Goal: Task Accomplishment & Management: Complete application form

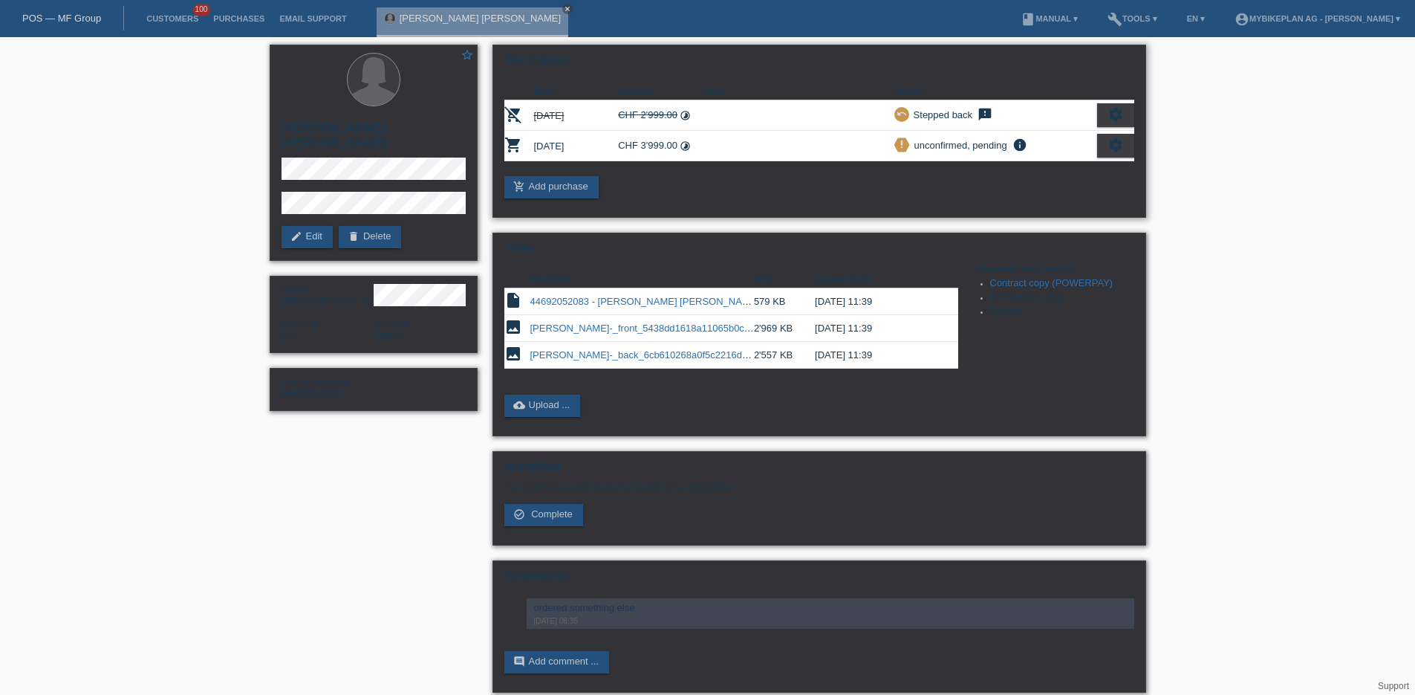
click at [883, 51] on div "Purchases Date Amount Note Status remove_shopping_cart 12.09.2025 CHF 2'999.00 …" at bounding box center [820, 131] width 654 height 173
click at [1288, 163] on div "star_border Paula lorena Rodriguez soria edit Edit delete Delete Gender Female …" at bounding box center [707, 372] width 1415 height 670
click at [564, 5] on icon "close" at bounding box center [567, 8] width 7 height 7
click at [85, 22] on link "POS — MF Group" at bounding box center [61, 18] width 79 height 11
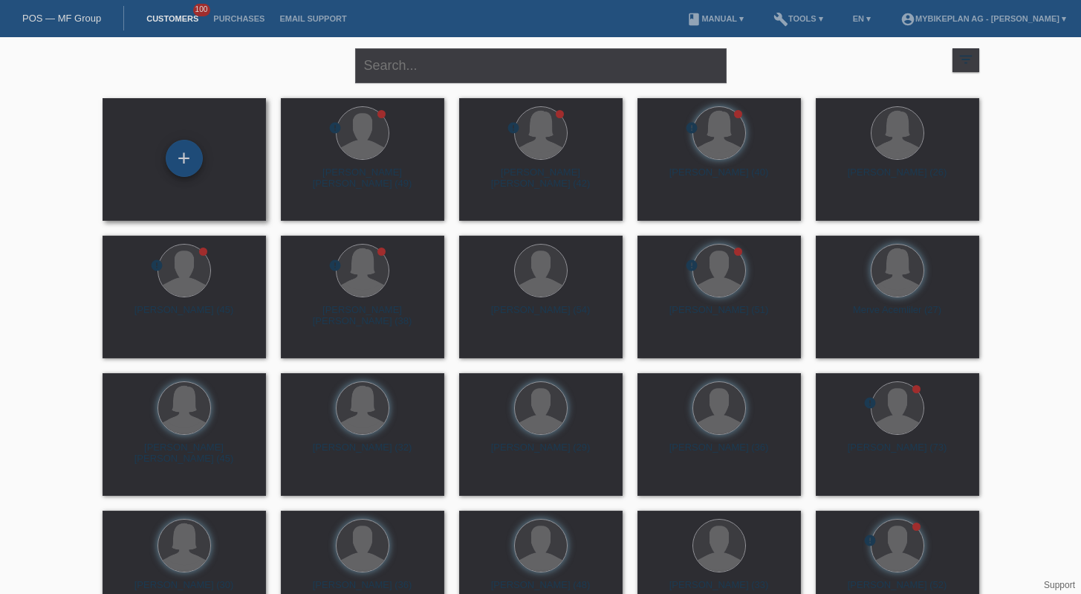
click at [187, 144] on div "+" at bounding box center [184, 158] width 37 height 37
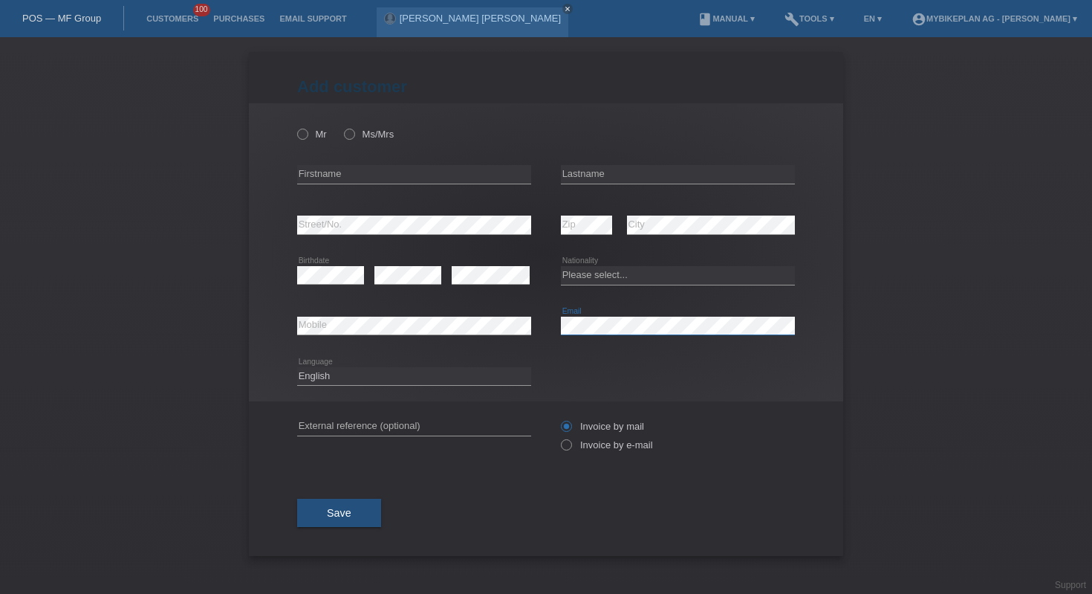
click at [412, 335] on icon at bounding box center [414, 334] width 234 height 1
click at [412, 169] on input "text" at bounding box center [414, 174] width 234 height 19
paste input "Maria Augusta"
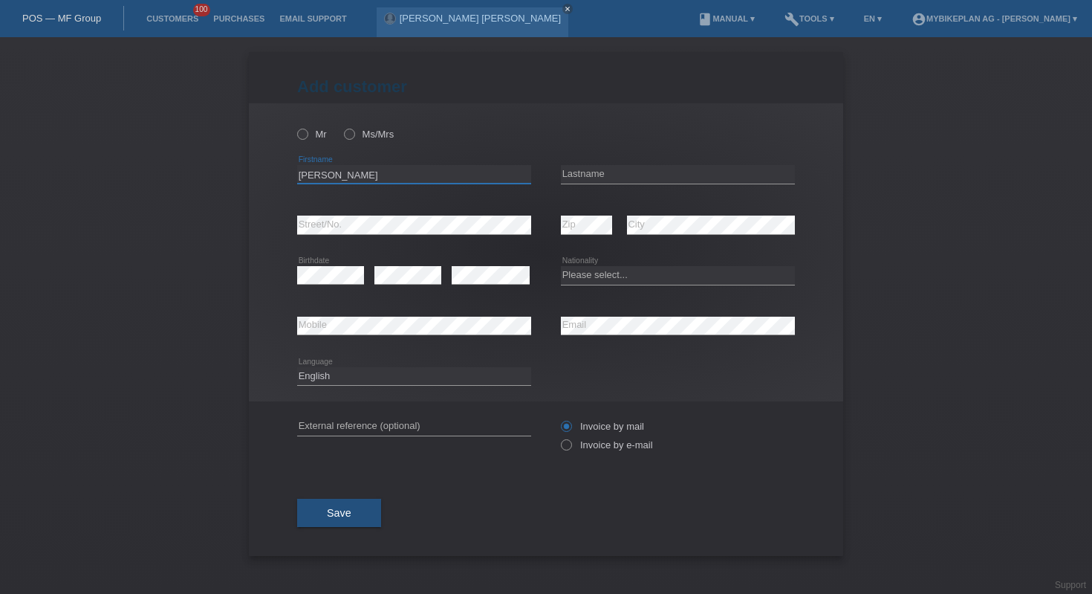
type input "Maria Augusta"
click at [688, 174] on input "text" at bounding box center [678, 174] width 234 height 19
paste input "Lemos Panarra"
type input "Lemos Panarra"
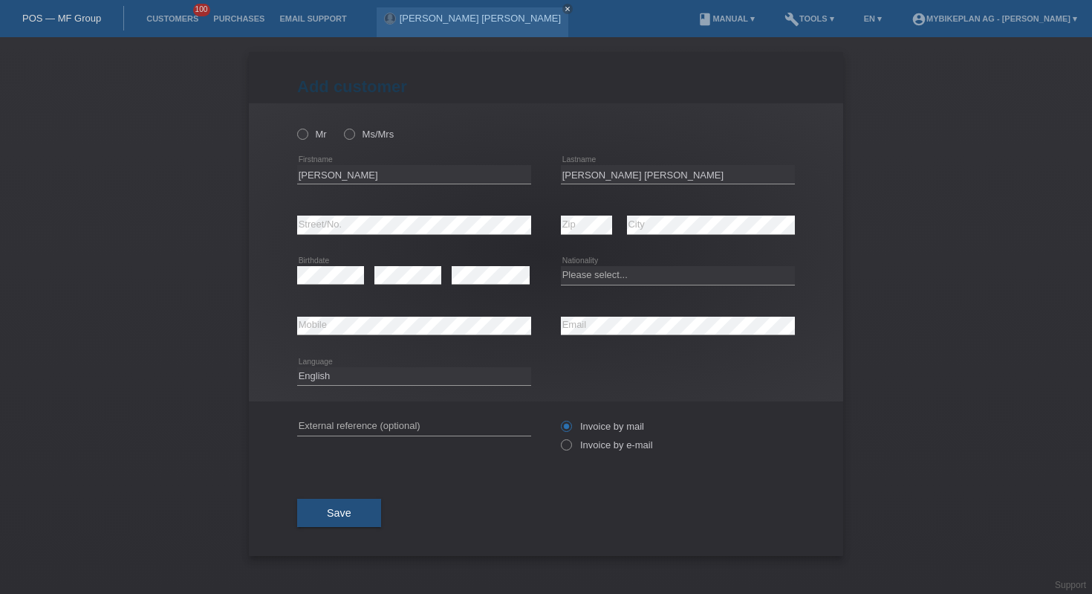
click at [679, 284] on select "Please select... Switzerland Austria Germany Liechtenstein ------------ Afghani…" at bounding box center [678, 275] width 234 height 18
select select "CH"
click at [441, 431] on input "text" at bounding box center [414, 426] width 234 height 19
click at [470, 420] on input "text" at bounding box center [414, 426] width 234 height 19
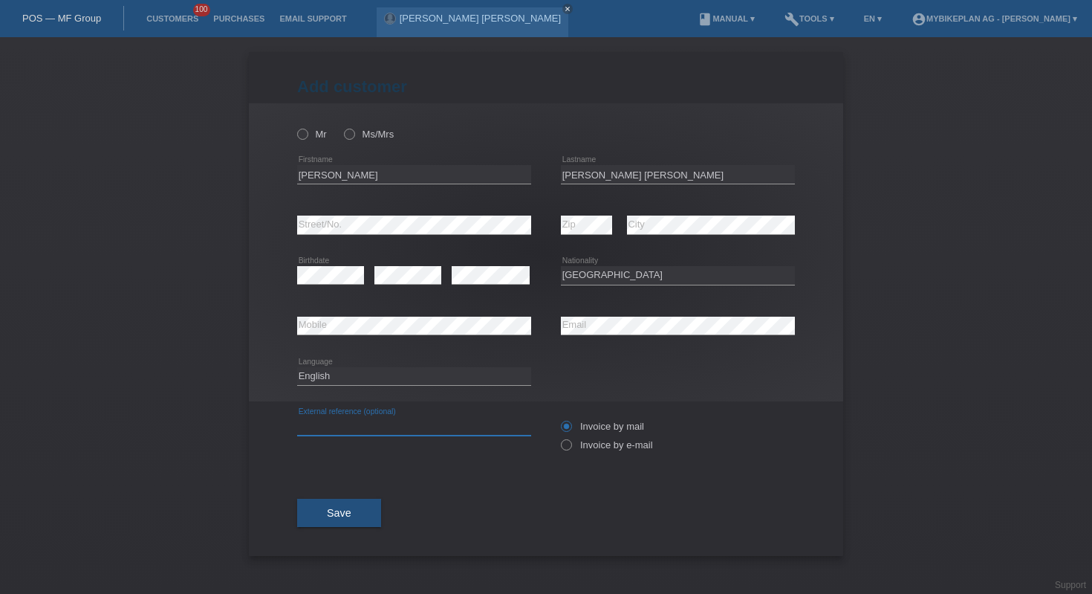
paste input "44827971453"
type input "44827971453"
click at [559, 437] on icon at bounding box center [559, 437] width 0 height 0
click at [568, 444] on input "Invoice by e-mail" at bounding box center [566, 448] width 10 height 19
radio input "true"
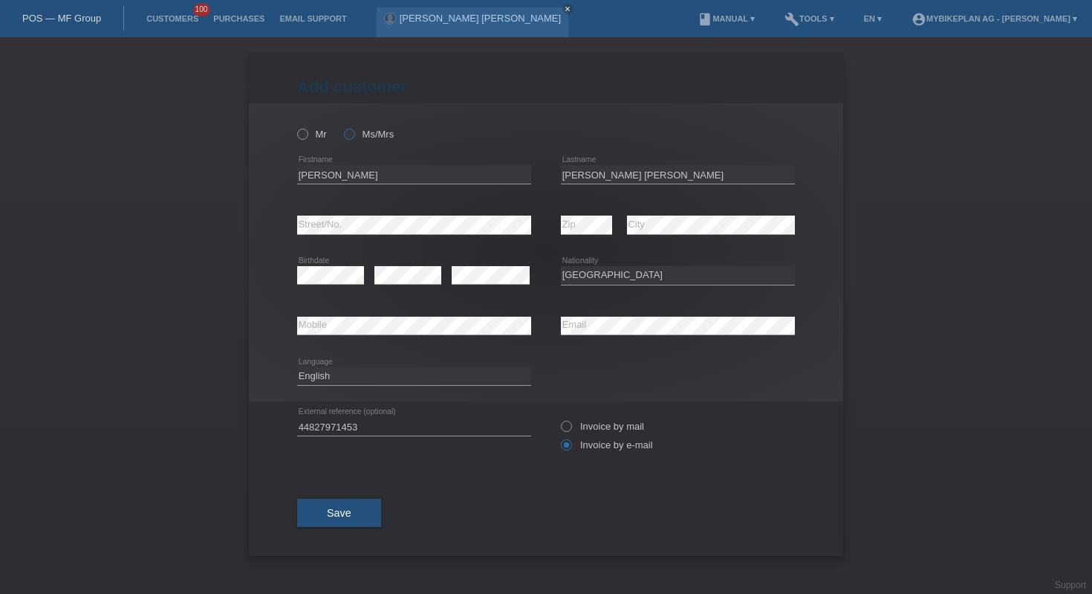
click at [342, 126] on icon at bounding box center [342, 126] width 0 height 0
click at [348, 134] on input "Ms/Mrs" at bounding box center [349, 134] width 10 height 10
radio input "true"
click at [345, 507] on button "Save" at bounding box center [339, 512] width 84 height 28
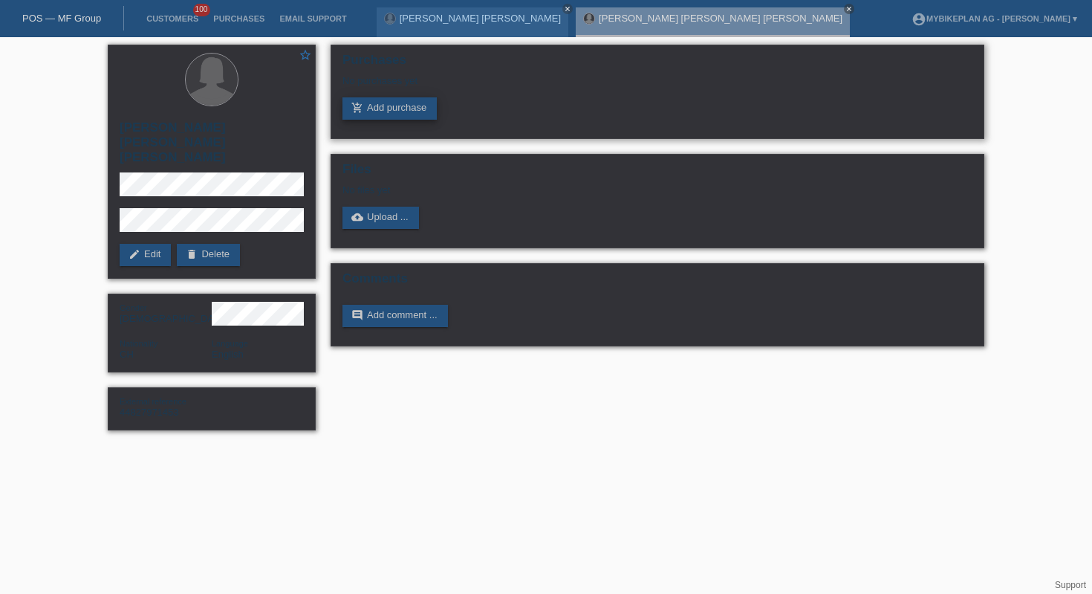
click at [417, 108] on link "add_shopping_cart Add purchase" at bounding box center [389, 108] width 94 height 22
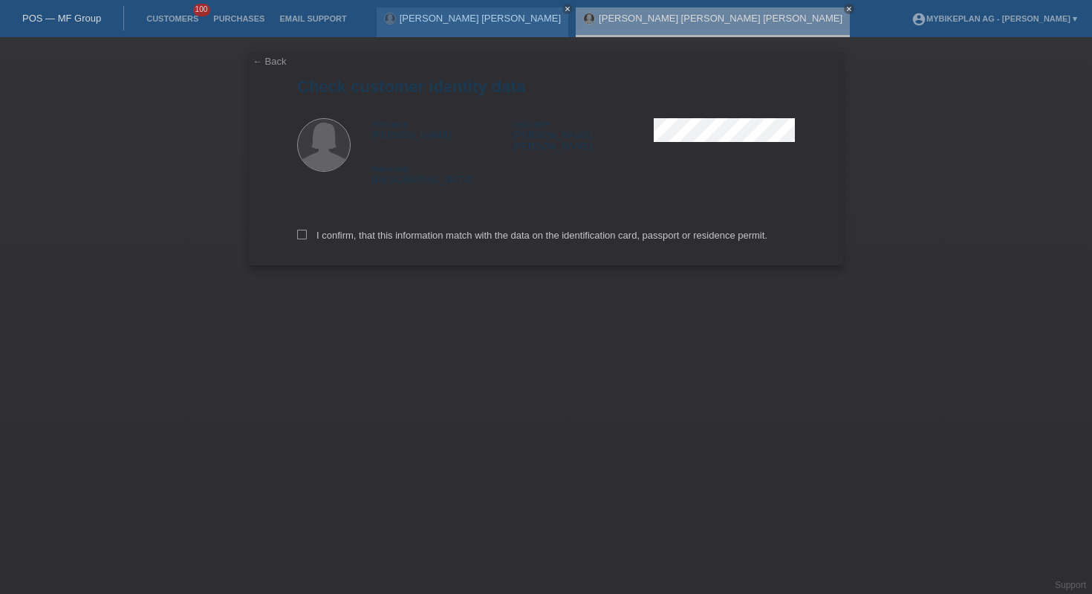
click at [701, 218] on div "I confirm, that this information match with the data on the identification card…" at bounding box center [546, 232] width 498 height 65
click at [701, 232] on label "I confirm, that this information match with the data on the identification card…" at bounding box center [532, 235] width 470 height 11
click at [307, 232] on input "I confirm, that this information match with the data on the identification card…" at bounding box center [302, 235] width 10 height 10
checkbox input "true"
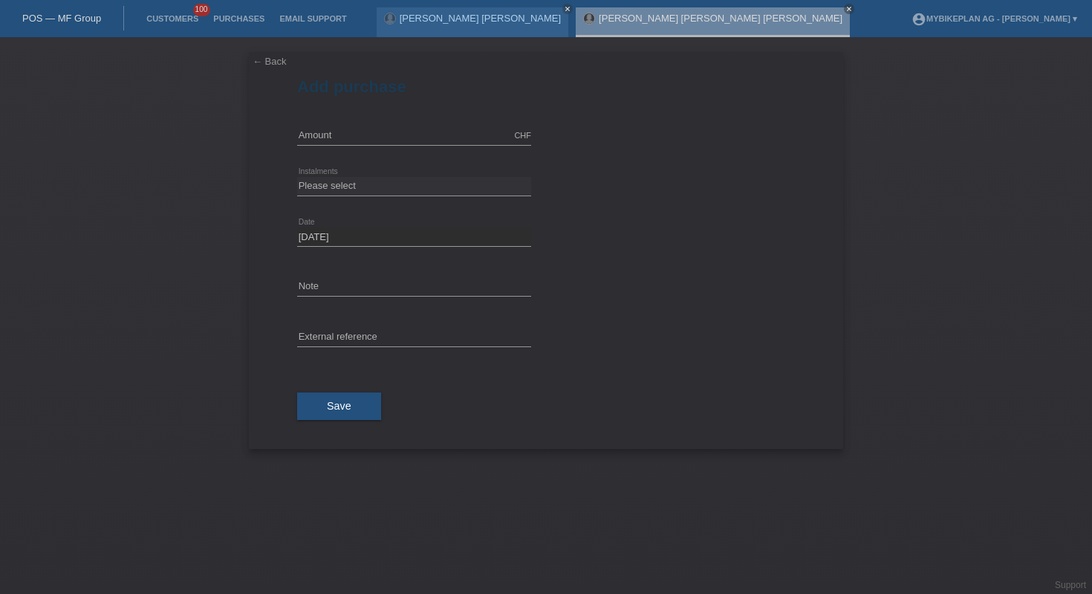
click at [403, 143] on input "text" at bounding box center [414, 135] width 234 height 19
type input "6999.00"
click at [466, 186] on select "Please select 6 instalments 12 instalments 18 instalments 24 instalments 36 ins…" at bounding box center [414, 186] width 234 height 18
select select "487"
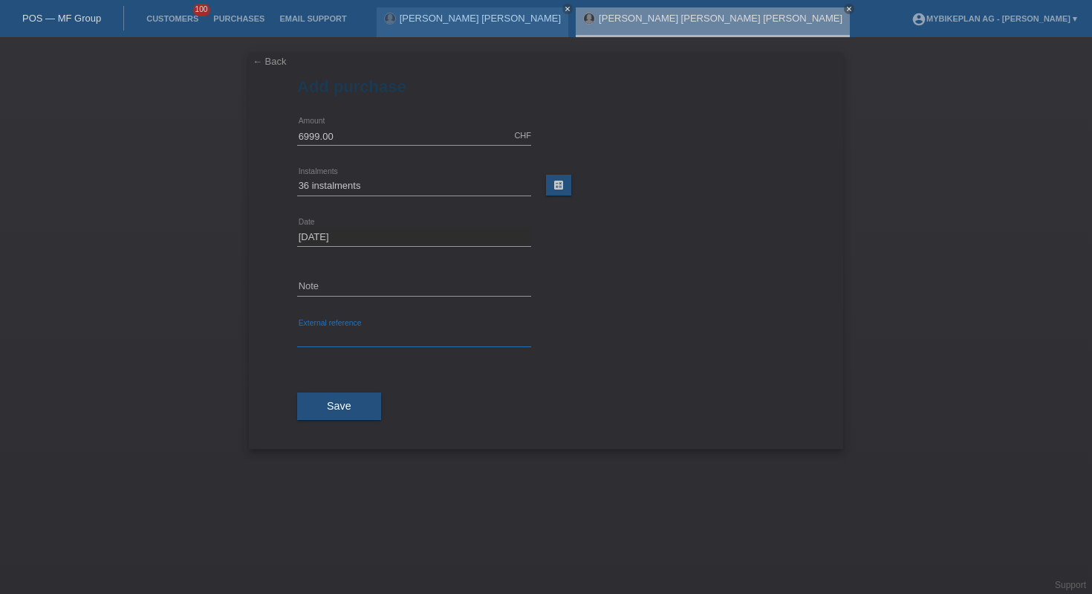
click at [415, 328] on input "text" at bounding box center [414, 337] width 234 height 19
paste input "44827971453"
type input "44827971453"
click at [336, 406] on span "Save" at bounding box center [339, 406] width 25 height 12
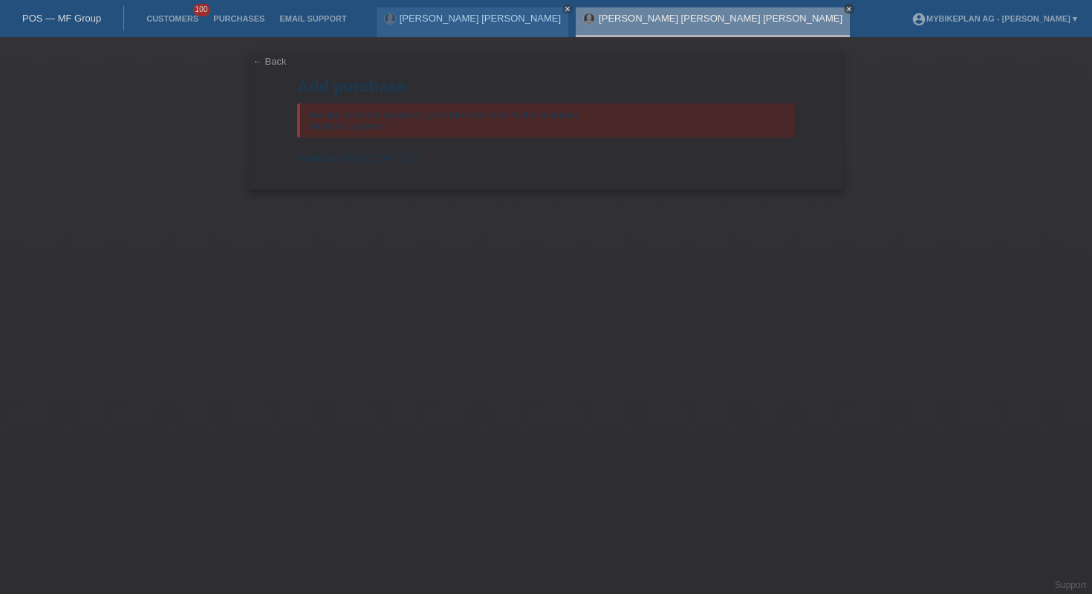
click at [845, 9] on icon "close" at bounding box center [848, 8] width 7 height 7
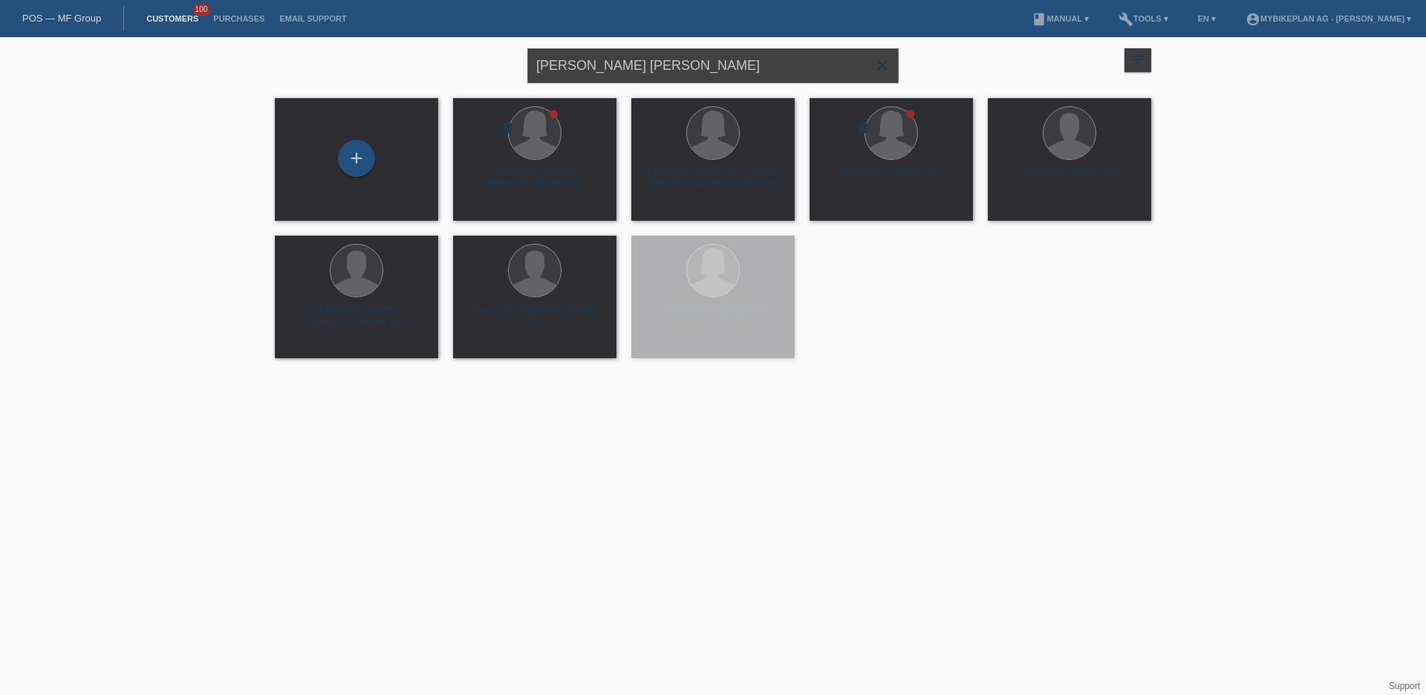
click at [628, 65] on input "[PERSON_NAME] [PERSON_NAME]" at bounding box center [712, 65] width 371 height 35
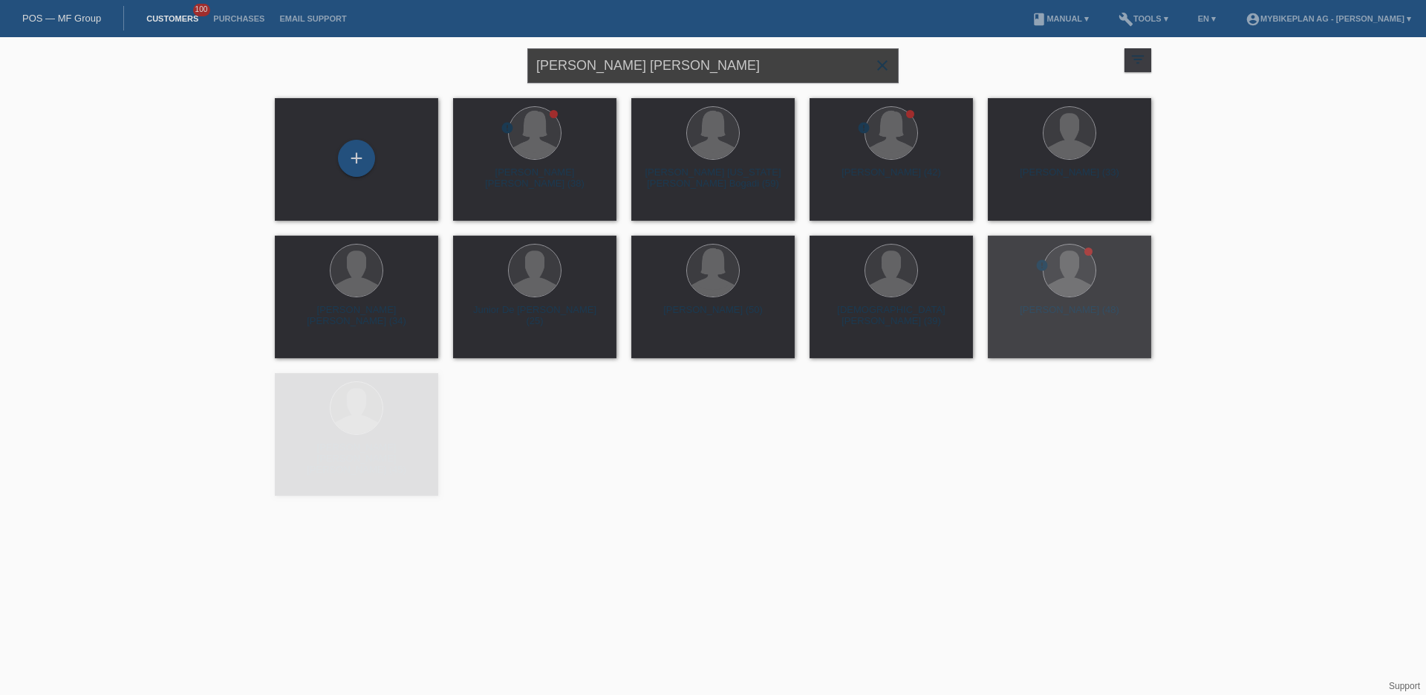
click at [628, 65] on input "[PERSON_NAME] [PERSON_NAME]" at bounding box center [712, 65] width 371 height 35
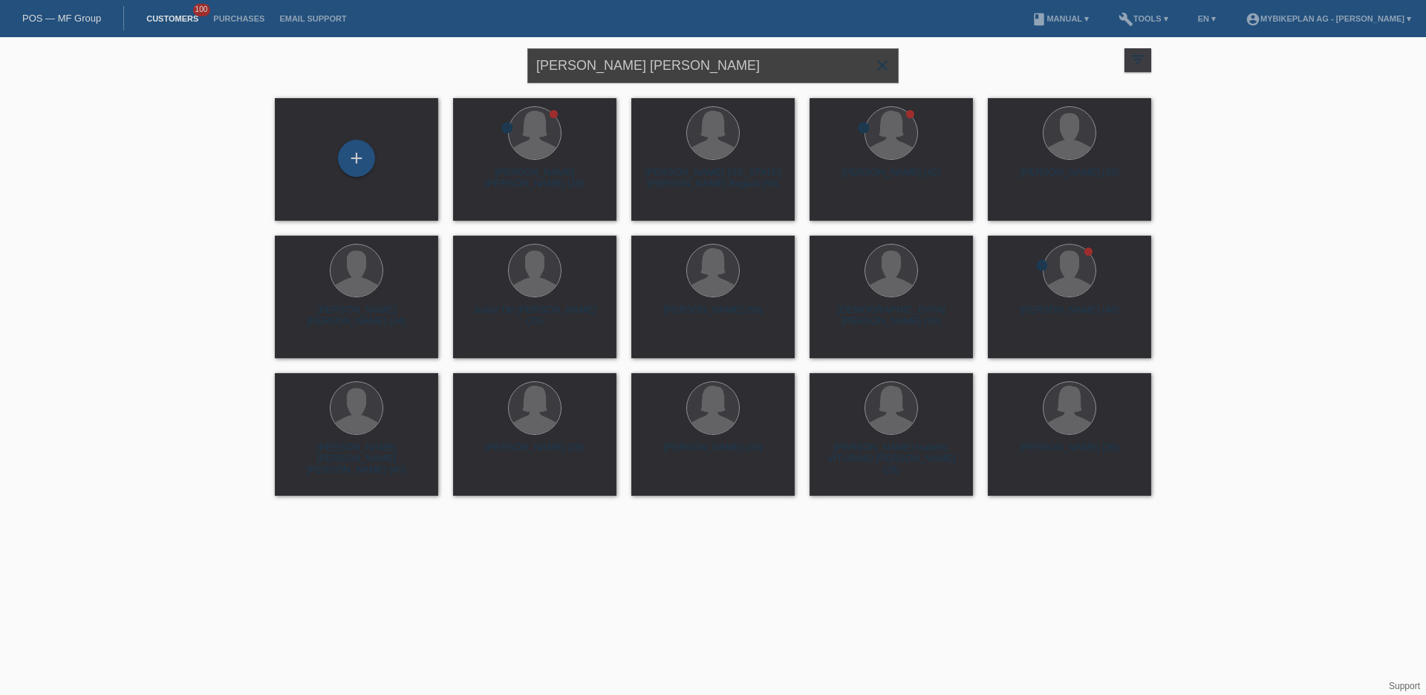
paste input "44555330070 - [PERSON_NAME] Select"
type input "44555330070 - [PERSON_NAME] Select"
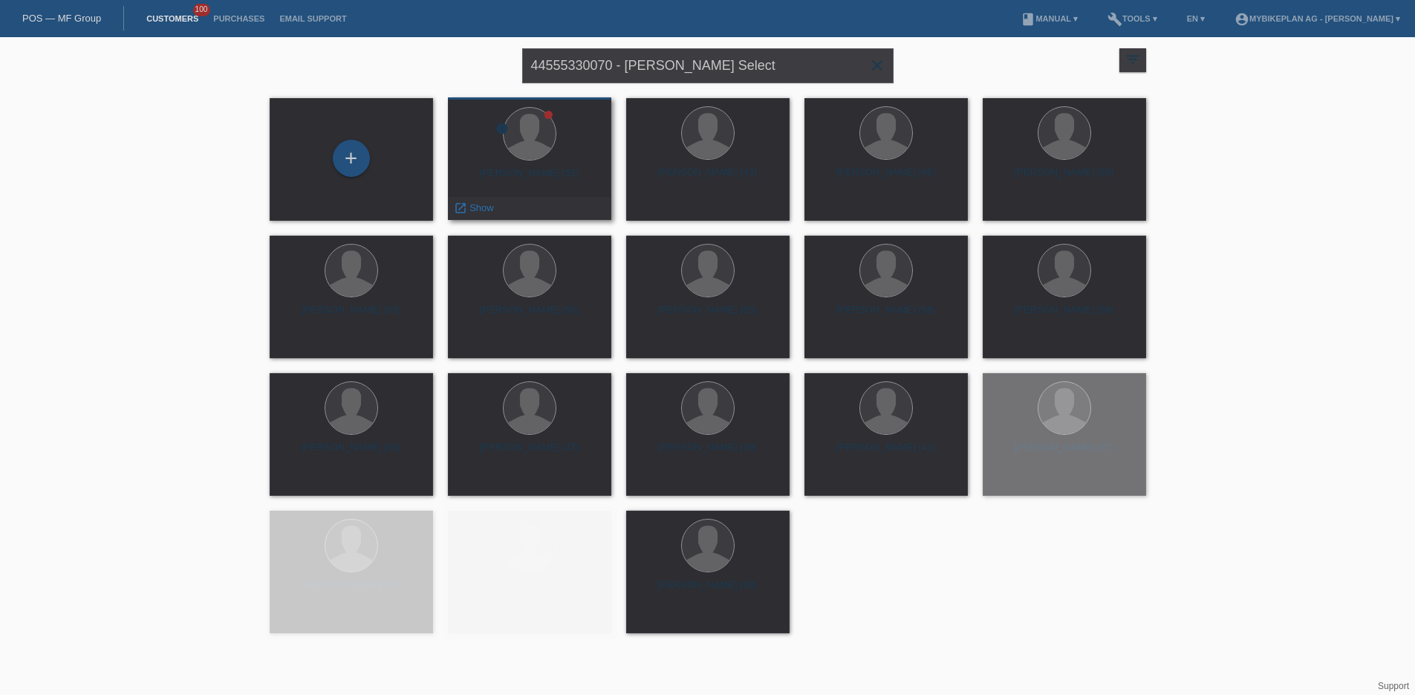
click at [574, 194] on div "error [PERSON_NAME] (55) launch Show" at bounding box center [529, 158] width 163 height 123
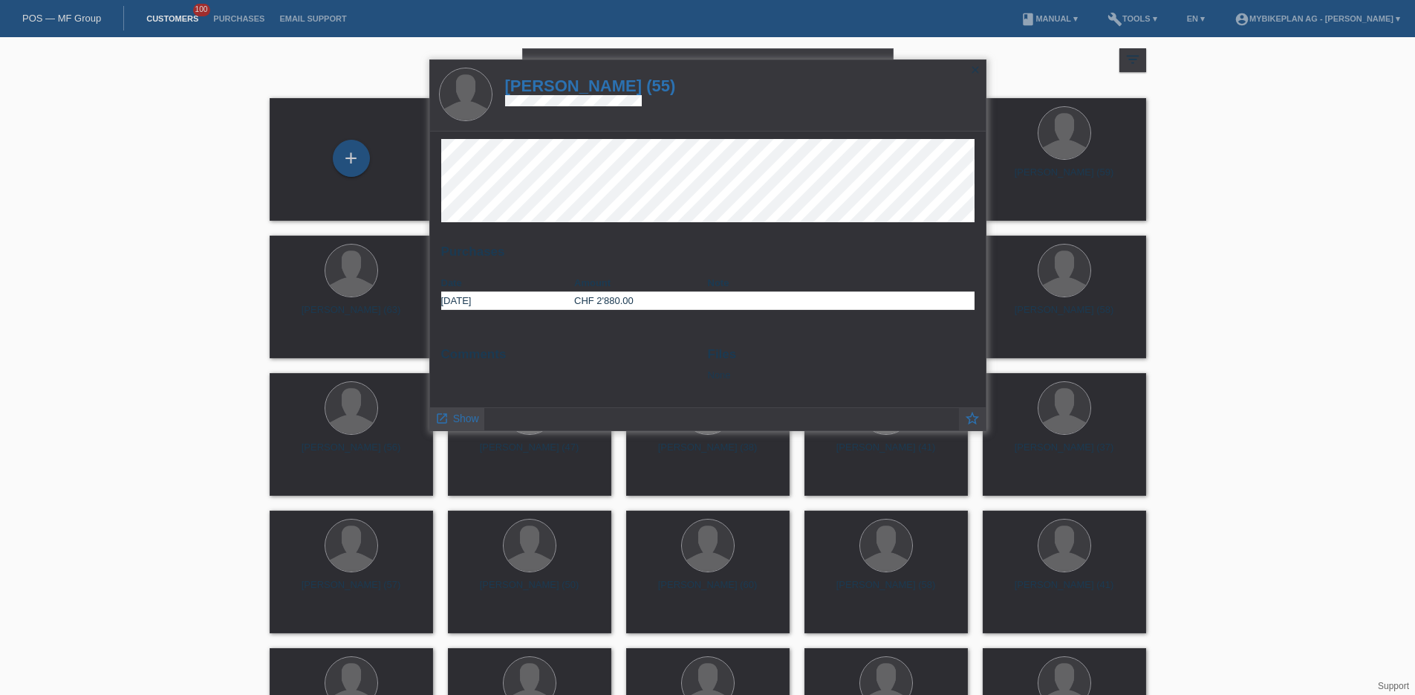
click at [458, 414] on span "Show" at bounding box center [466, 418] width 26 height 12
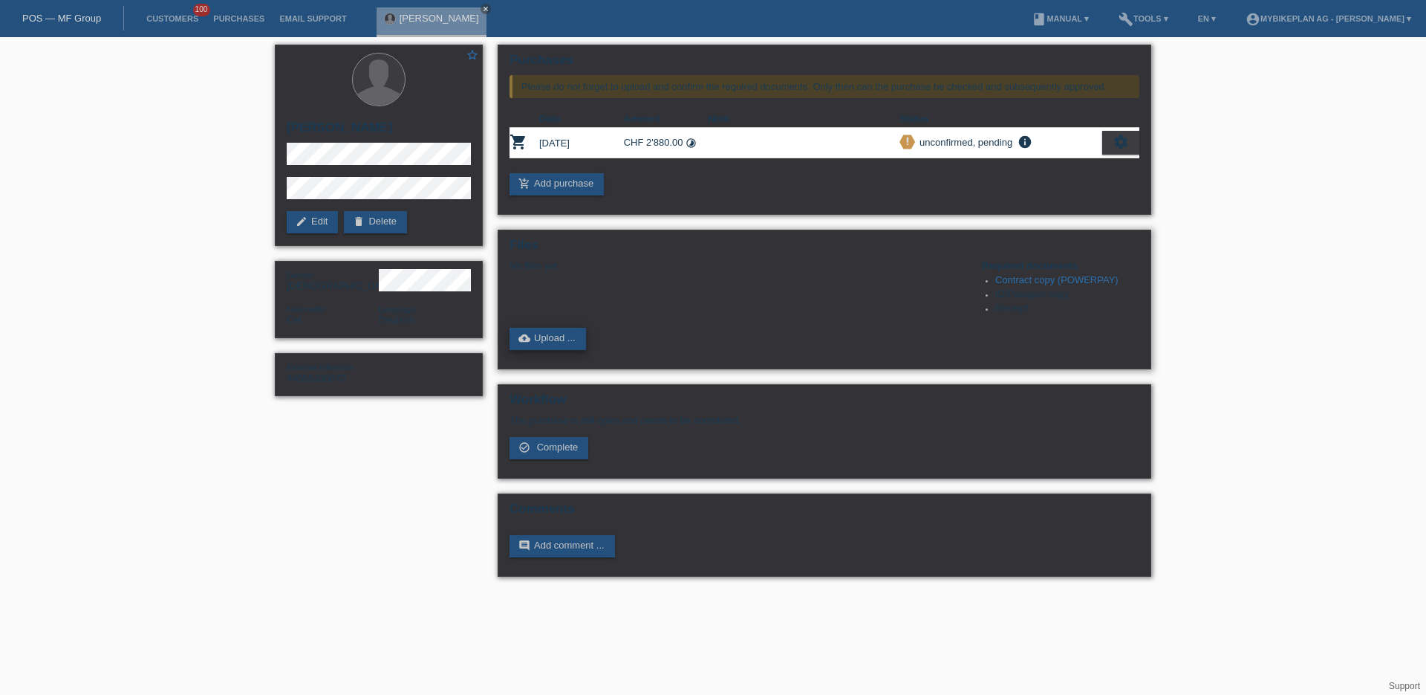
click at [569, 342] on link "cloud_upload Upload ..." at bounding box center [548, 339] width 77 height 22
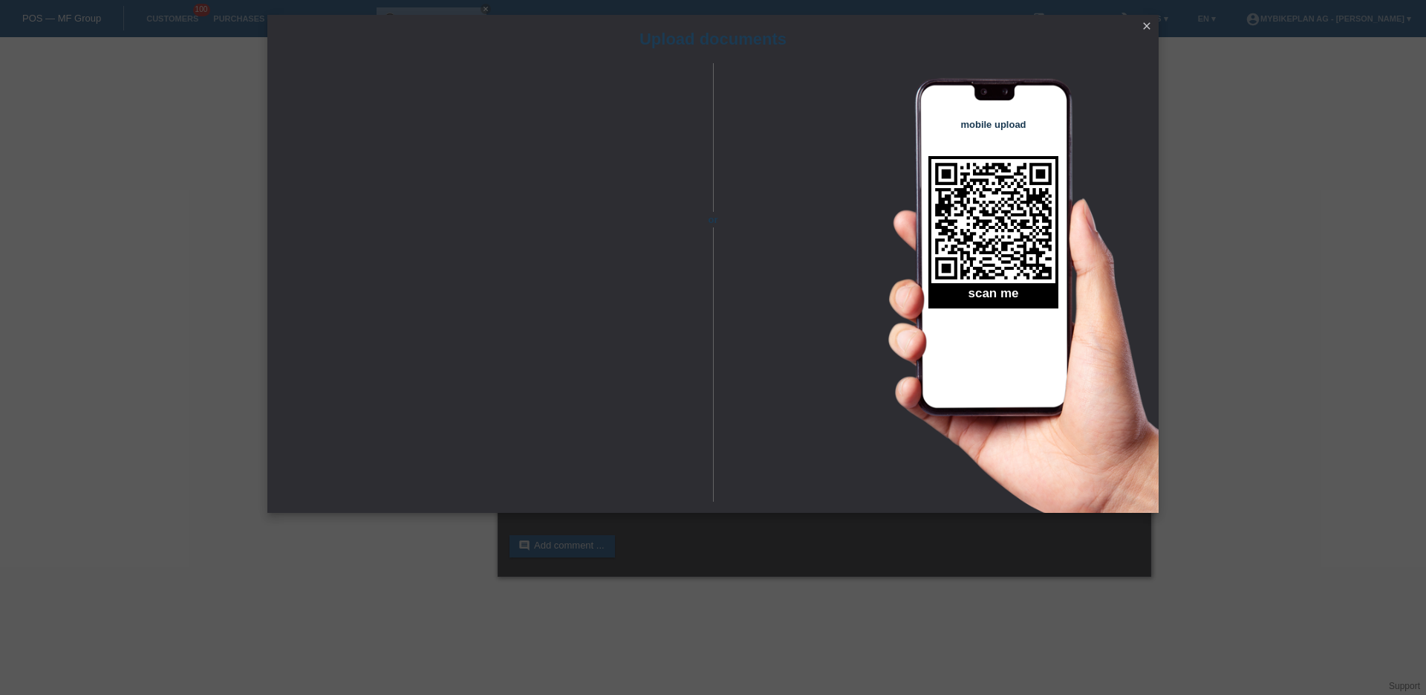
click at [1149, 25] on icon "close" at bounding box center [1147, 26] width 12 height 12
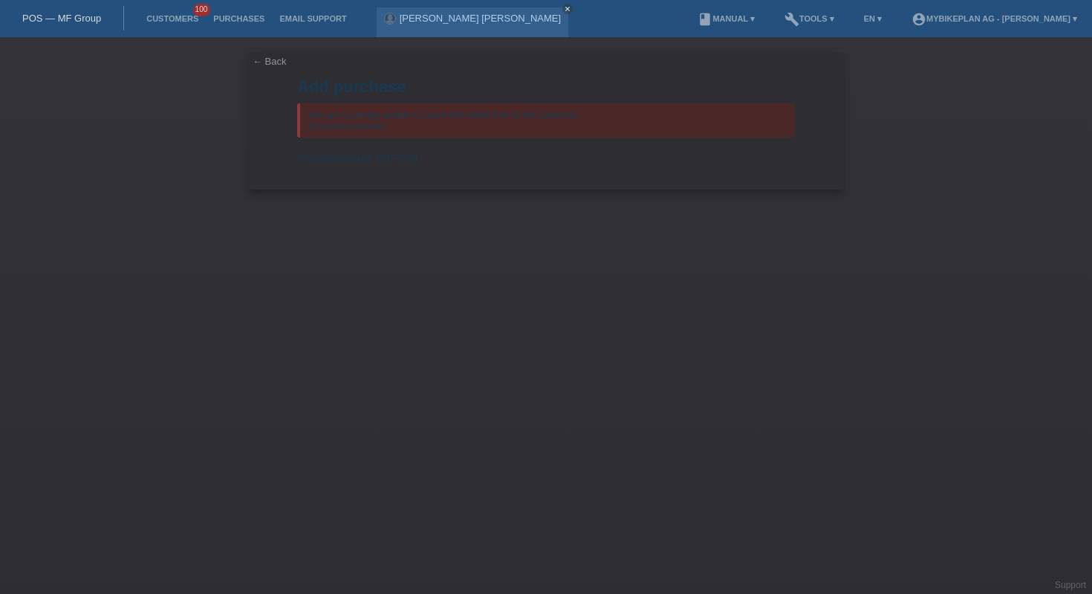
click at [50, 13] on link "POS — MF Group" at bounding box center [61, 18] width 79 height 11
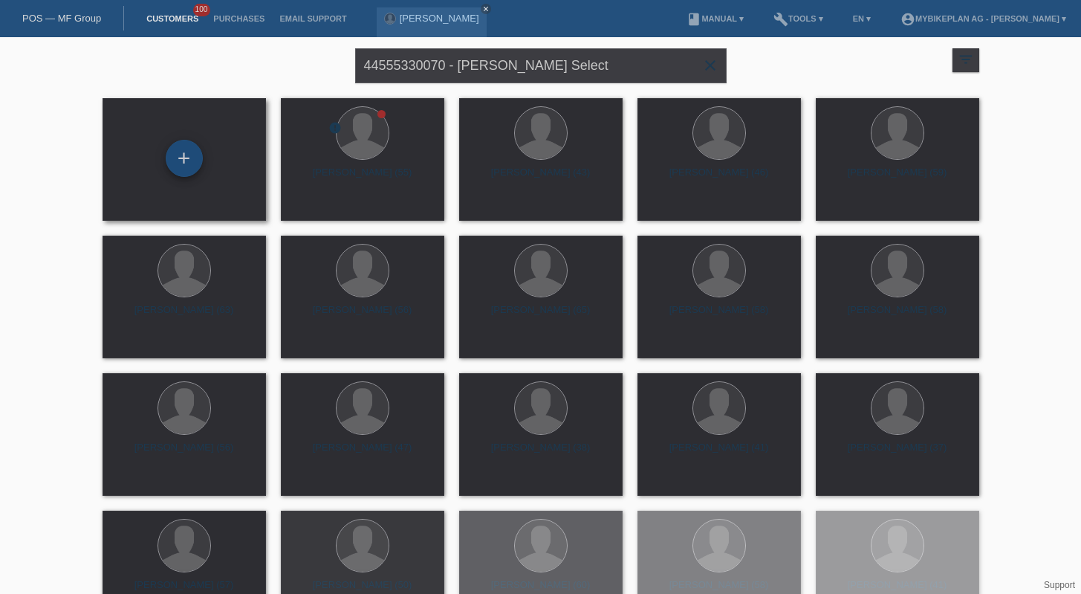
click at [179, 159] on div "+" at bounding box center [184, 158] width 37 height 37
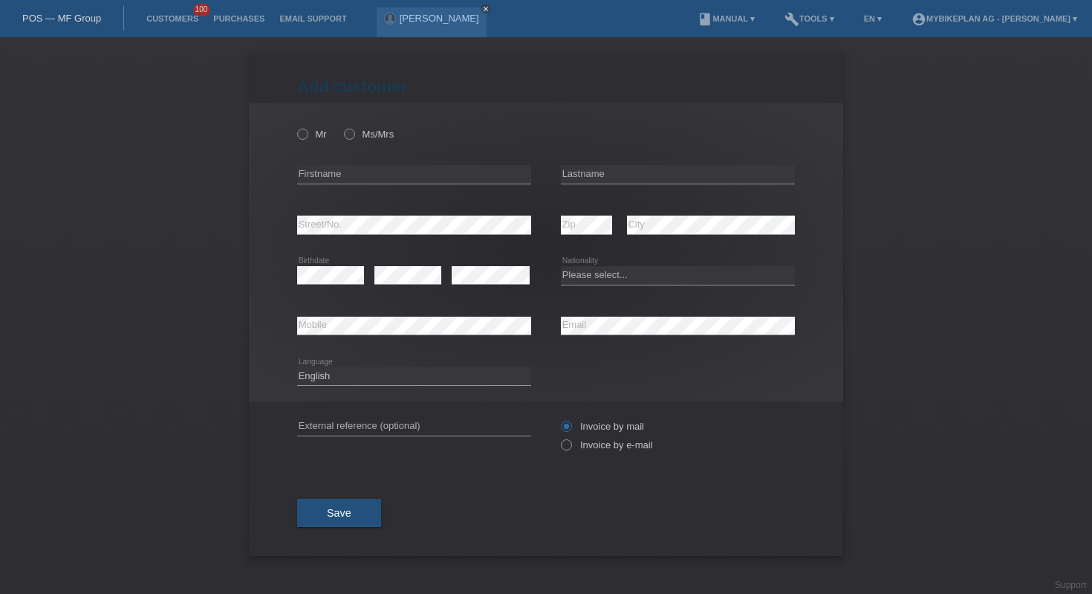
click at [348, 189] on div "error Firstname" at bounding box center [414, 174] width 234 height 51
click at [348, 178] on input "text" at bounding box center [414, 174] width 234 height 19
type input "natacha"
click at [608, 172] on input "text" at bounding box center [678, 174] width 234 height 19
type input "[PERSON_NAME]"
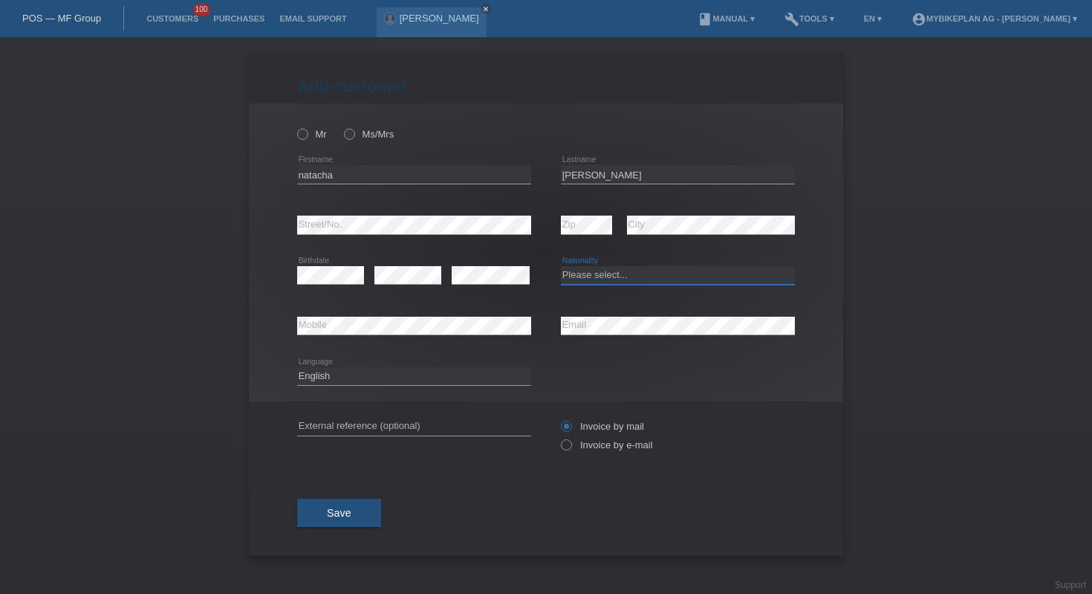
click at [629, 276] on select "Please select... Switzerland Austria Germany Liechtenstein ------------ Afghani…" at bounding box center [678, 275] width 234 height 18
select select "CH"
click at [440, 383] on select "Deutsch Français Italiano English" at bounding box center [414, 376] width 234 height 18
click at [437, 374] on select "Deutsch Français Italiano English" at bounding box center [414, 376] width 234 height 18
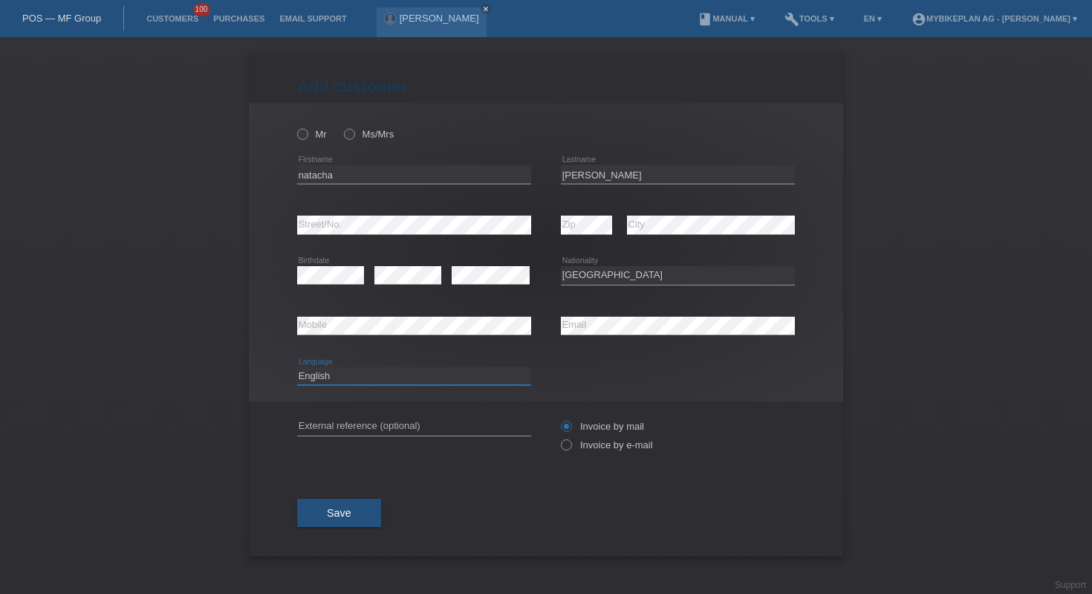
select select "fr"
click at [360, 139] on label "Ms/Mrs" at bounding box center [369, 134] width 50 height 11
click at [354, 138] on input "Ms/Mrs" at bounding box center [349, 134] width 10 height 10
radio input "true"
click at [419, 438] on div "error External reference (optional)" at bounding box center [414, 426] width 234 height 51
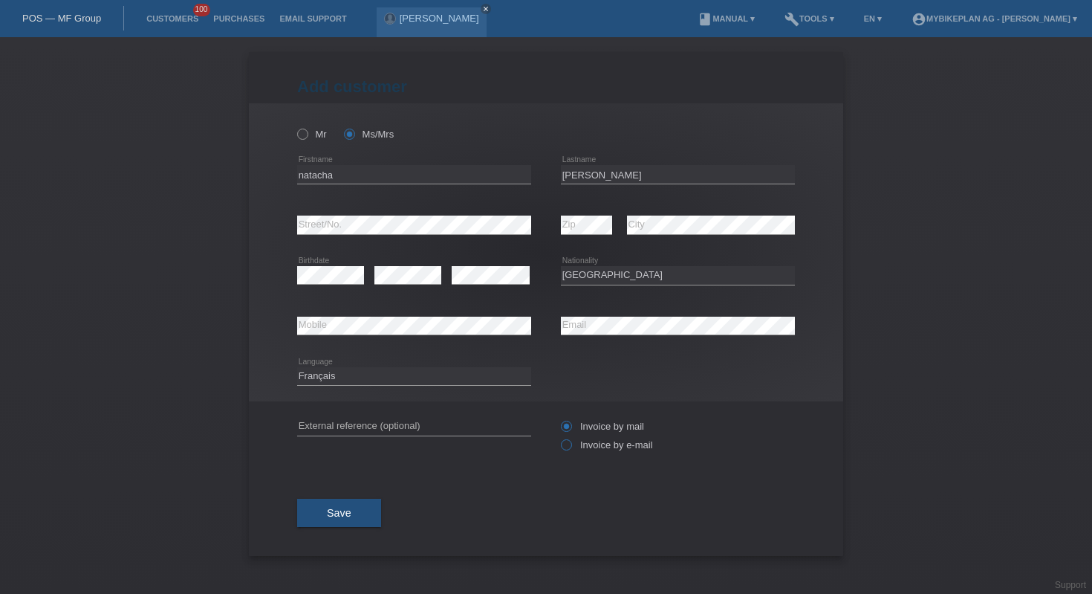
click at [578, 448] on label "Invoice by e-mail" at bounding box center [607, 444] width 92 height 11
click at [571, 448] on input "Invoice by e-mail" at bounding box center [566, 448] width 10 height 19
radio input "true"
click at [314, 504] on button "Save" at bounding box center [339, 512] width 84 height 28
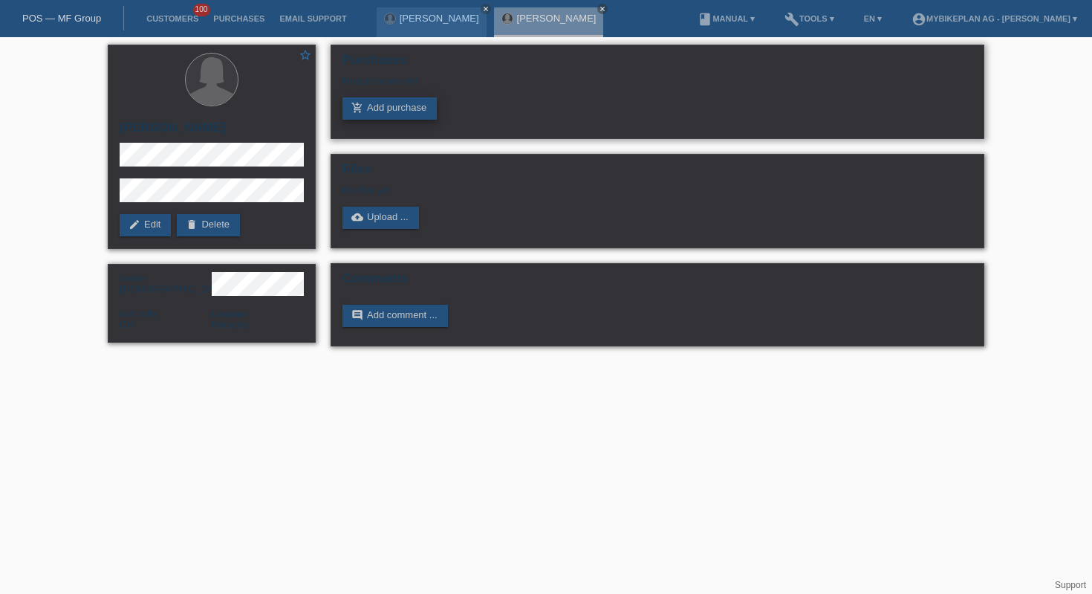
click at [422, 109] on link "add_shopping_cart Add purchase" at bounding box center [389, 108] width 94 height 22
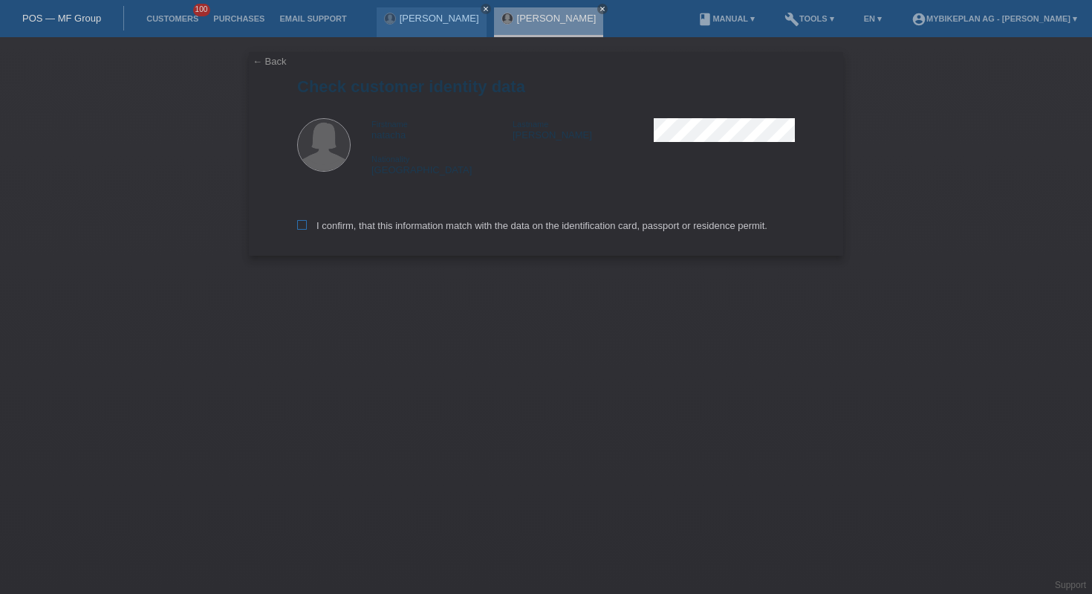
click at [406, 223] on label "I confirm, that this information match with the data on the identification card…" at bounding box center [532, 225] width 470 height 11
click at [307, 223] on input "I confirm, that this information match with the data on the identification card…" at bounding box center [302, 225] width 10 height 10
checkbox input "true"
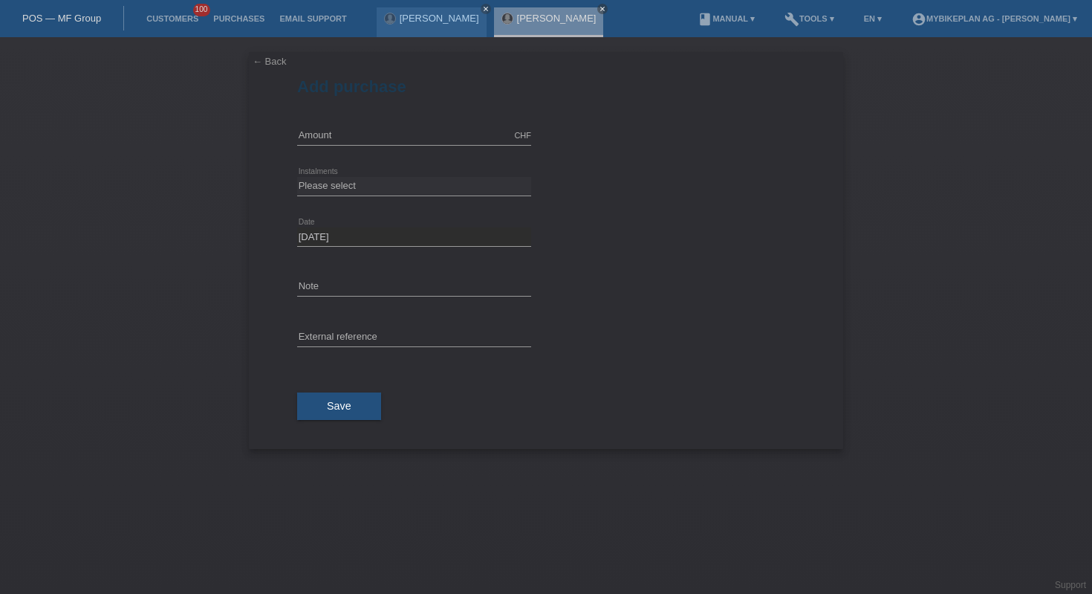
click at [396, 122] on div "CHF error Amount" at bounding box center [414, 136] width 234 height 51
click at [397, 129] on input "text" at bounding box center [414, 135] width 234 height 19
type input "10000.00"
click at [398, 188] on select "Please select 6 instalments 12 instalments 18 instalments 24 instalments 36 ins…" at bounding box center [414, 186] width 234 height 18
select select "488"
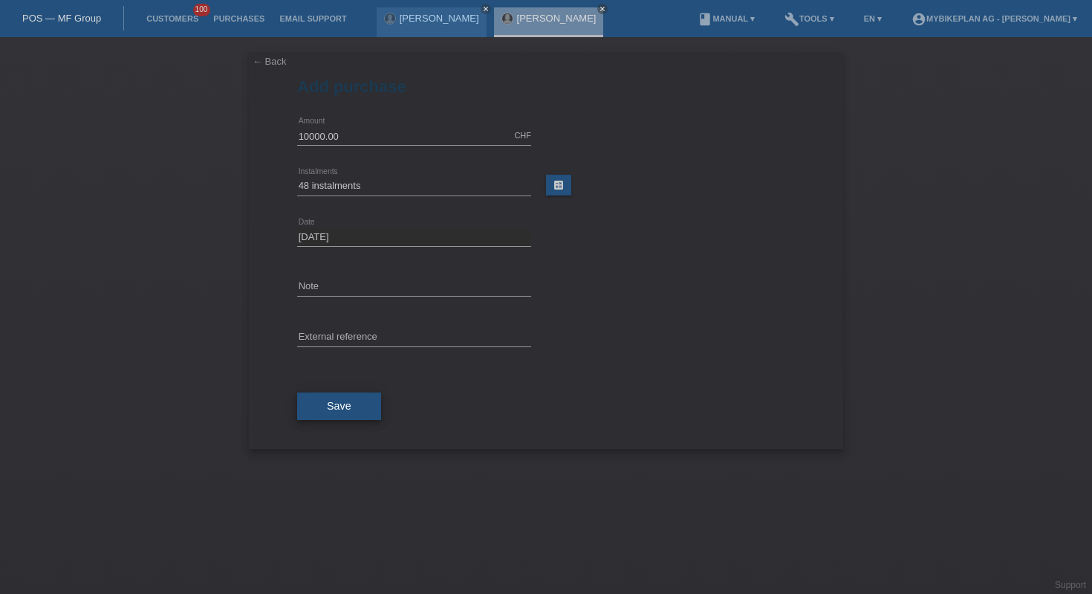
click at [360, 411] on button "Save" at bounding box center [339, 406] width 84 height 28
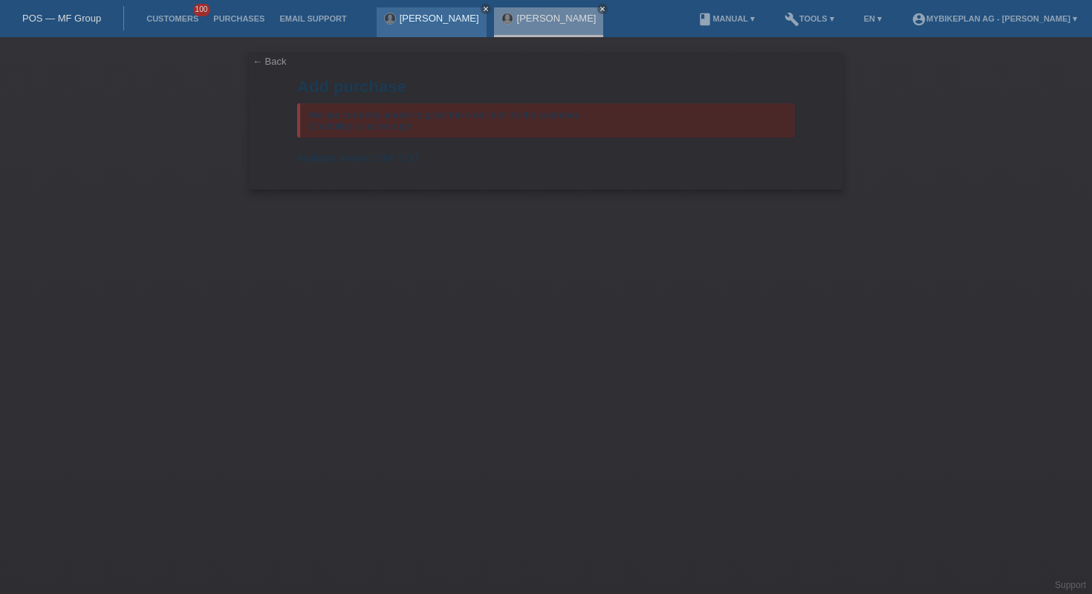
click at [482, 8] on icon "close" at bounding box center [485, 8] width 7 height 7
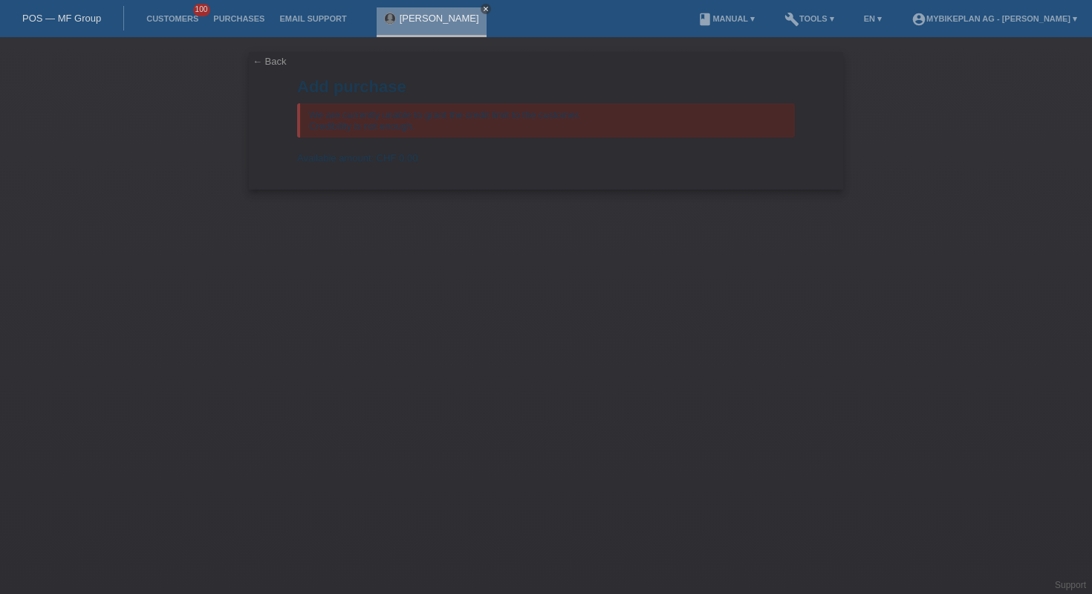
click at [482, 7] on icon "close" at bounding box center [485, 8] width 7 height 7
click at [42, 18] on link "POS — MF Group" at bounding box center [61, 18] width 79 height 11
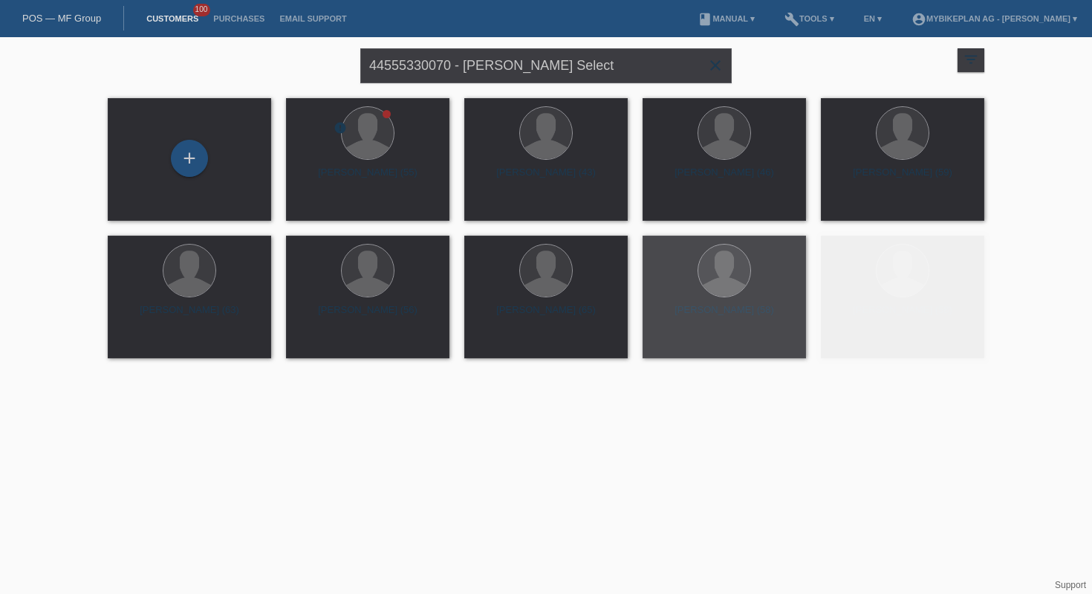
click at [717, 71] on icon "close" at bounding box center [716, 65] width 18 height 18
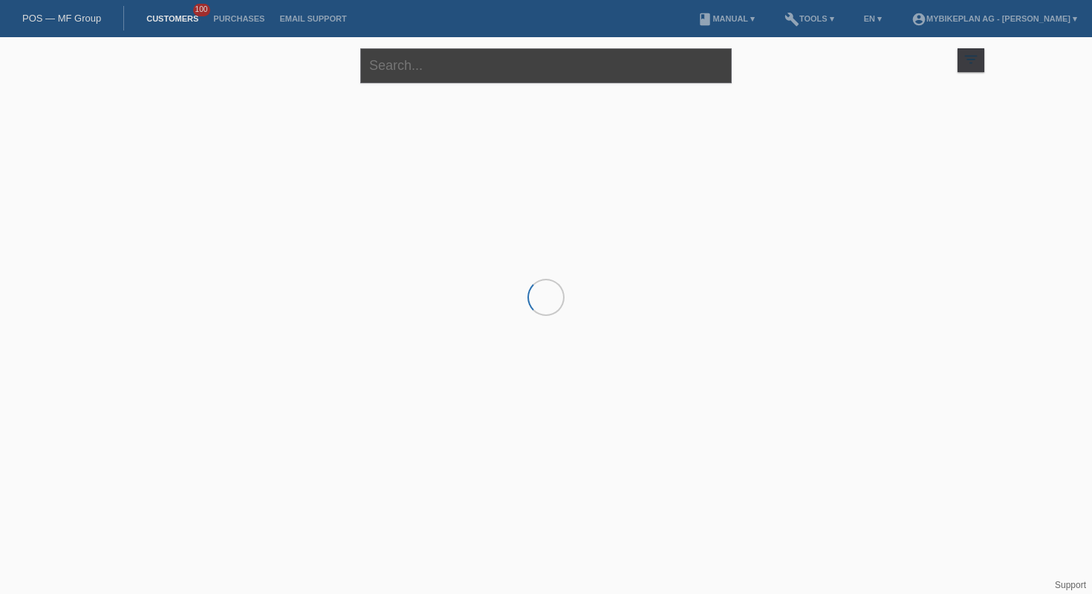
paste input "[PERSON_NAME]"
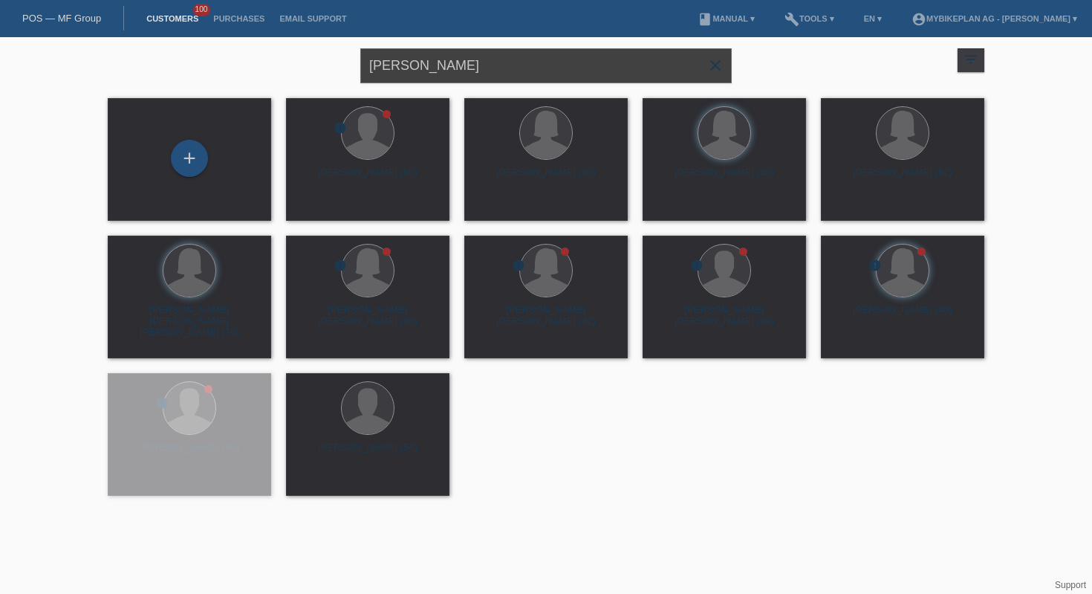
type input "[PERSON_NAME]"
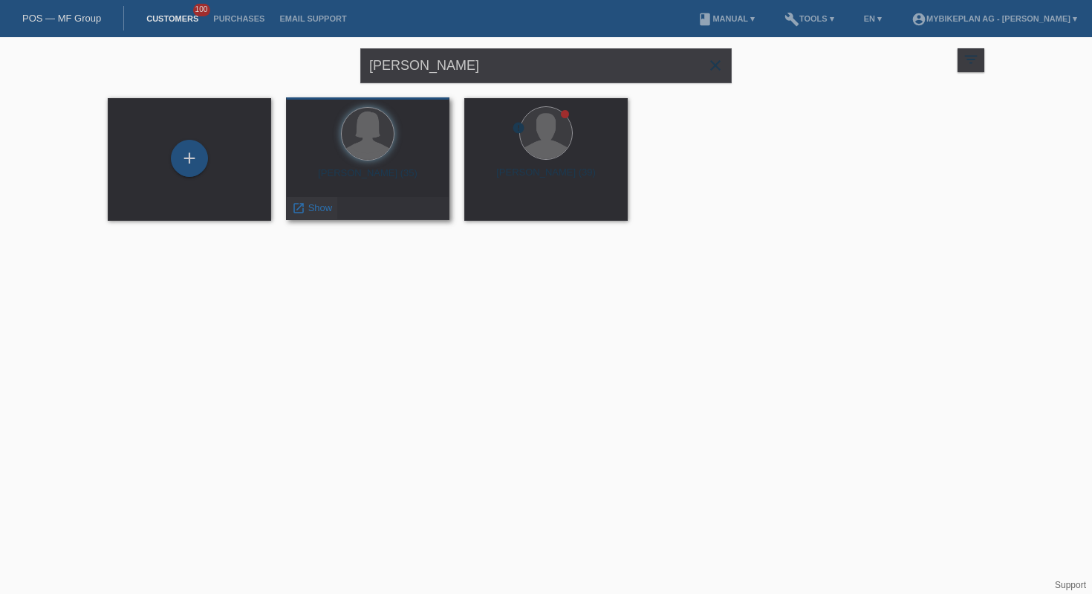
click at [326, 207] on span "Show" at bounding box center [320, 207] width 25 height 11
